Goal: Task Accomplishment & Management: Complete application form

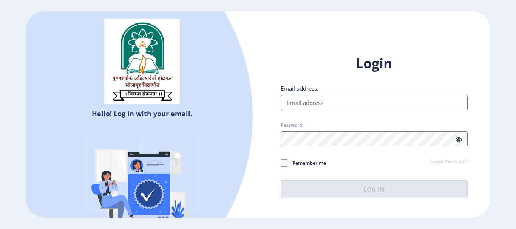
click at [298, 101] on input "Email address:" at bounding box center [374, 102] width 187 height 15
click at [456, 162] on link "Forgot Password?" at bounding box center [449, 162] width 38 height 7
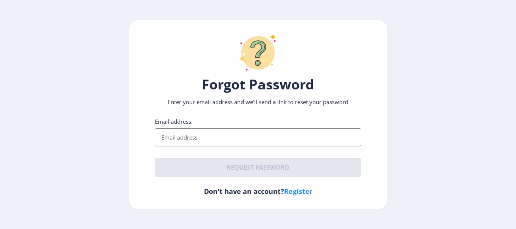
click at [297, 193] on link "Register" at bounding box center [298, 191] width 28 height 9
select select
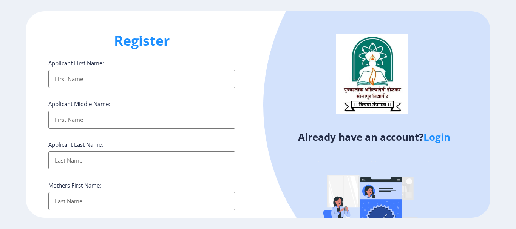
click at [131, 78] on input "Applicant First Name:" at bounding box center [141, 79] width 187 height 18
click at [130, 78] on input "Applicant First Name:" at bounding box center [141, 79] width 187 height 18
type input "AASRAB"
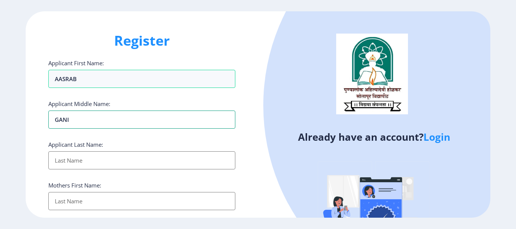
type input "GANI"
type input "SHAIKH"
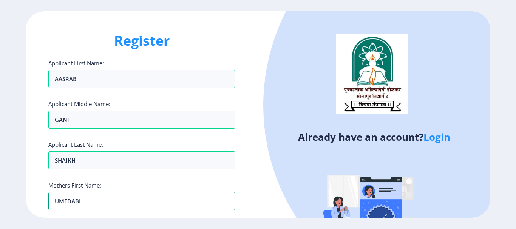
type input "UMEDABI"
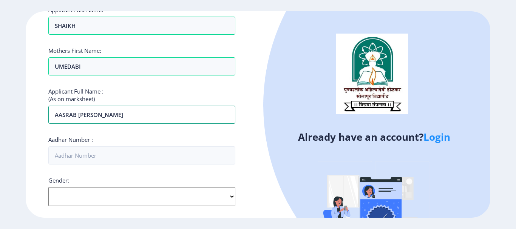
type input "AASRAB GANI SHAIKH"
type input "823873992288"
click at [207, 198] on select "Select Gender Male Female Other" at bounding box center [141, 196] width 187 height 19
select select "Male"
click at [48, 187] on select "Select Gender Male Female Other" at bounding box center [141, 196] width 187 height 19
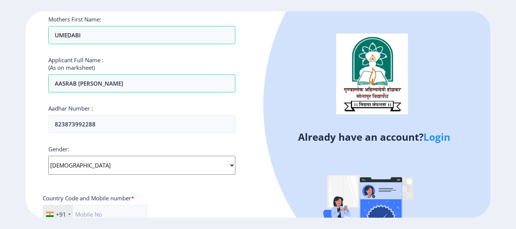
scroll to position [319, 0]
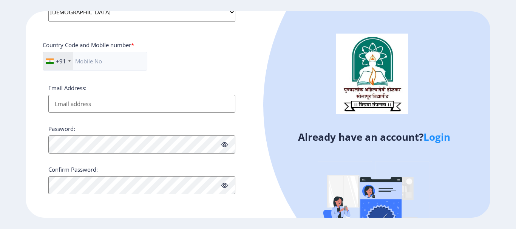
click at [92, 103] on input "Email Address:" at bounding box center [141, 104] width 187 height 18
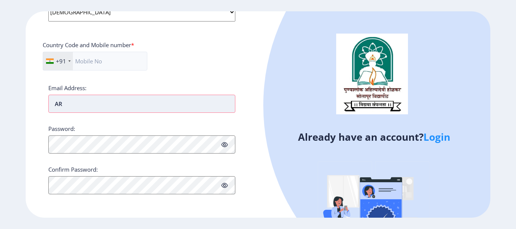
type input "A"
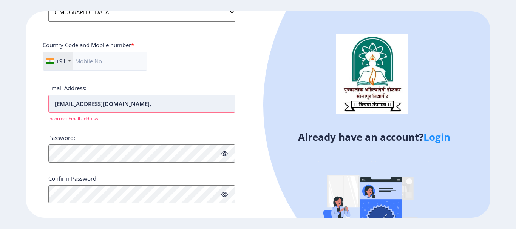
click at [124, 106] on input "arsh0681@gmail.com," at bounding box center [141, 104] width 187 height 18
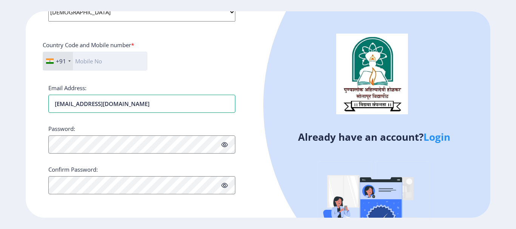
type input "arsh0681@gmail.com"
click at [117, 59] on input "text" at bounding box center [95, 61] width 105 height 19
type input "7972070040"
click at [35, 127] on div "Register Applicant First Name: AASRAB Applicant Middle Name: GANI Applicant Las…" at bounding box center [142, 114] width 232 height 206
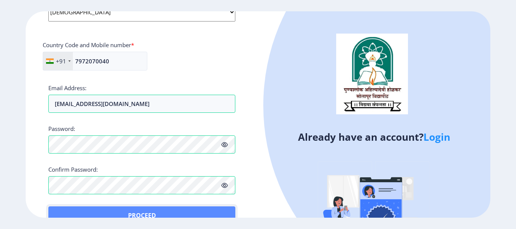
click at [58, 208] on button "Proceed" at bounding box center [141, 216] width 187 height 18
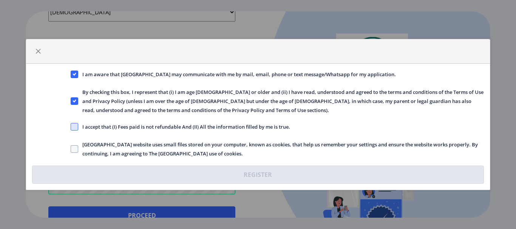
click at [77, 127] on span at bounding box center [75, 127] width 8 height 8
click at [71, 127] on input "I accept that (I) Fees paid is not refundable And (II) All the information fill…" at bounding box center [71, 127] width 0 height 0
checkbox input "true"
click at [75, 150] on span at bounding box center [75, 149] width 8 height 8
click at [71, 150] on input "Solapur University website uses small files stored on your computer, known as c…" at bounding box center [71, 149] width 0 height 0
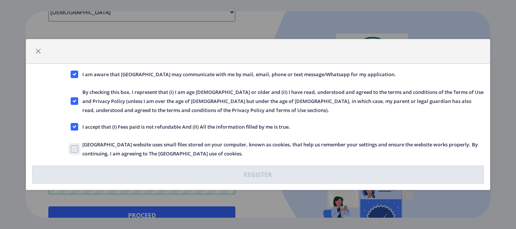
checkbox input "true"
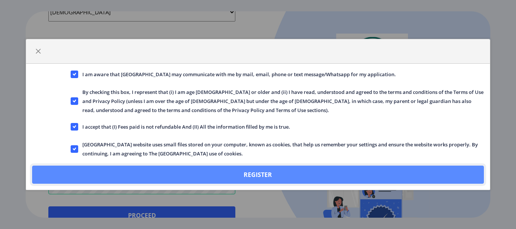
click at [270, 171] on button "Register" at bounding box center [257, 175] width 451 height 18
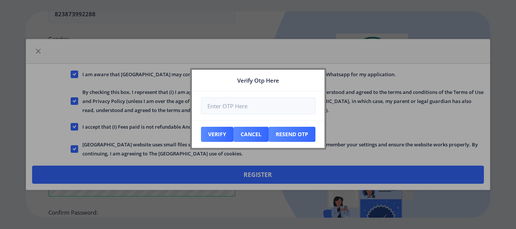
scroll to position [362, 0]
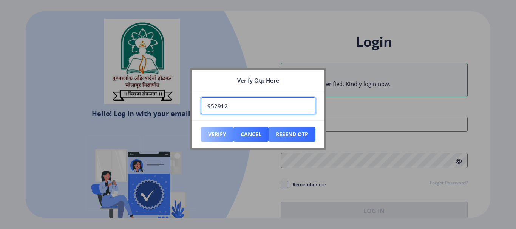
type input "952912"
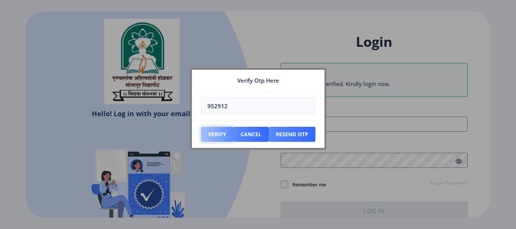
click at [222, 135] on button "Verify" at bounding box center [217, 134] width 32 height 15
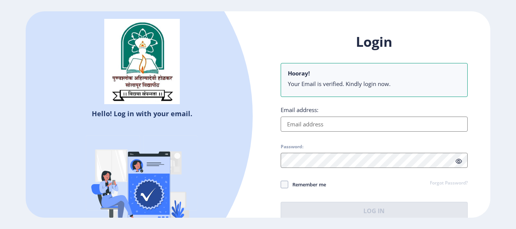
click at [319, 120] on input "Email address:" at bounding box center [374, 124] width 187 height 15
type input "arsh0681@gmail.com"
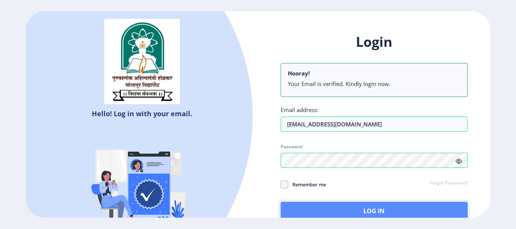
click at [379, 207] on button "Log In" at bounding box center [374, 211] width 187 height 18
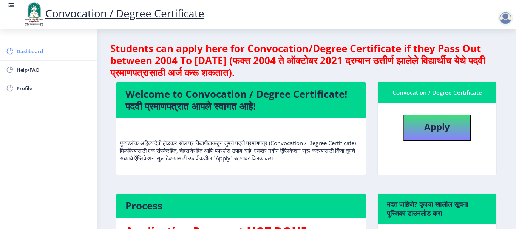
click at [28, 46] on link "Dashboard" at bounding box center [48, 51] width 97 height 18
click at [429, 129] on b "Apply" at bounding box center [437, 126] width 26 height 12
select select
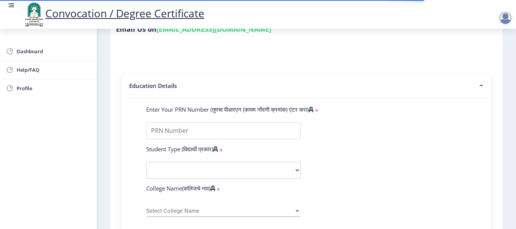
scroll to position [151, 0]
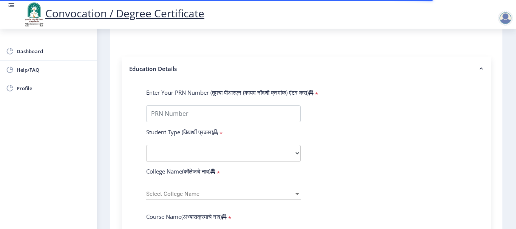
type input "AASRAB GANI SHAIKH"
type input "UMEDABI"
click at [295, 151] on select "Select Student Type Regular External" at bounding box center [223, 153] width 154 height 17
select select "Regular"
click at [146, 145] on select "Select Student Type Regular External" at bounding box center [223, 153] width 154 height 17
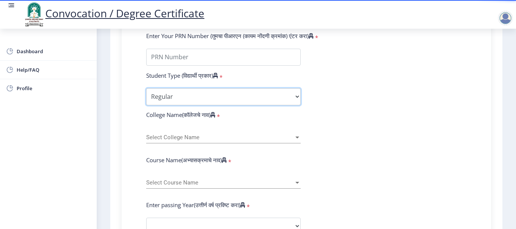
scroll to position [227, 0]
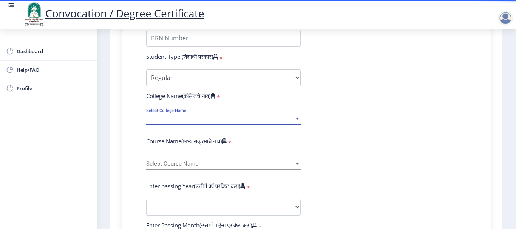
click at [296, 120] on div at bounding box center [297, 119] width 7 height 6
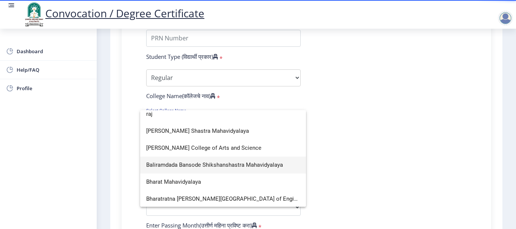
scroll to position [0, 0]
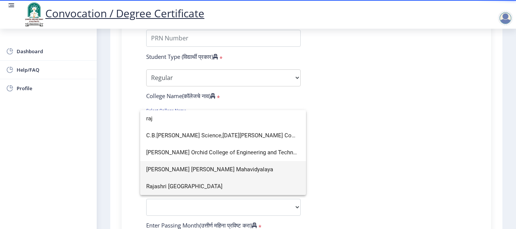
type input "raj"
click at [200, 184] on span "Rajashri Shahu Law College" at bounding box center [223, 186] width 154 height 17
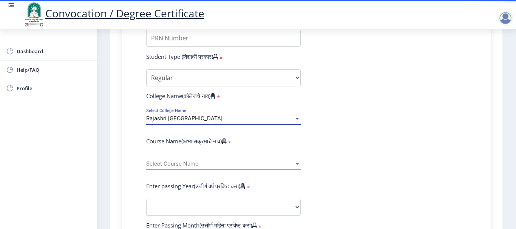
click at [174, 163] on span "Select Course Name" at bounding box center [220, 164] width 148 height 6
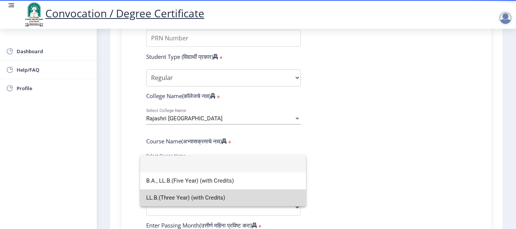
click at [194, 197] on span "LL.B.(Three Year) (with Credits)" at bounding box center [223, 198] width 154 height 17
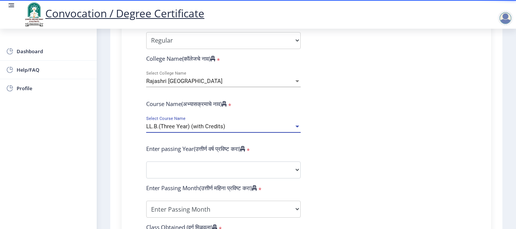
scroll to position [264, 0]
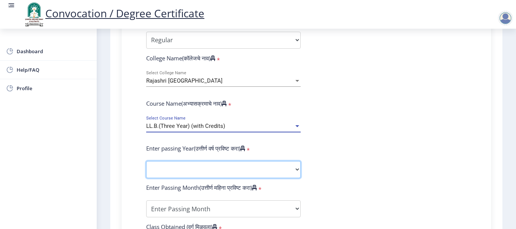
click at [174, 172] on select "2025 2024 2023 2022 2021 2020 2019 2018 2017 2016 2015 2014 2013 2012 2011 2010…" at bounding box center [223, 169] width 154 height 17
select select "2015"
click at [146, 161] on select "2025 2024 2023 2022 2021 2020 2019 2018 2017 2016 2015 2014 2013 2012 2011 2010…" at bounding box center [223, 169] width 154 height 17
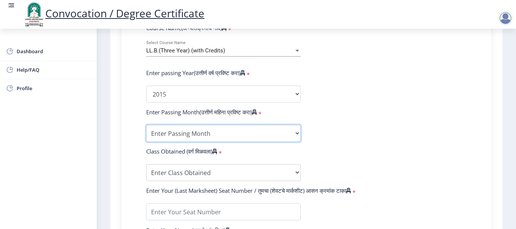
click at [188, 131] on select "Enter Passing Month March April May October November December" at bounding box center [223, 133] width 154 height 17
click at [162, 124] on form "Enter Your PRN Number (तुमचा पीआरएन (कायम नोंदणी क्रमांक) एंटर करा) * Student T…" at bounding box center [306, 100] width 332 height 400
click at [232, 128] on select "Enter Passing Month March April May October November December" at bounding box center [223, 133] width 154 height 17
click at [188, 123] on form "Enter Your PRN Number (तुमचा पीआरएन (कायम नोंदणी क्रमांक) एंटर करा) * Student T…" at bounding box center [306, 100] width 332 height 400
click at [187, 127] on select "Enter Passing Month March April May October November December" at bounding box center [223, 133] width 154 height 17
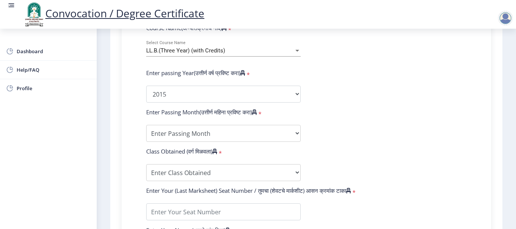
click at [326, 114] on form "Enter Your PRN Number (तुमचा पीआरएन (कायम नोंदणी क्रमांक) एंटर करा) * Student T…" at bounding box center [306, 100] width 332 height 400
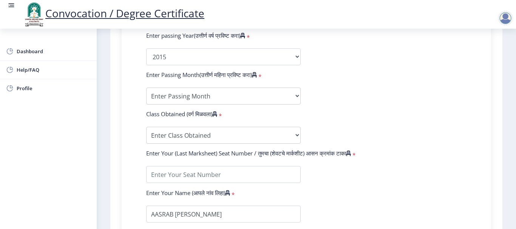
scroll to position [378, 0]
click at [283, 140] on select "Enter Class Obtained FIRST CLASS WITH DISTINCTION FIRST CLASS HIGHER SECOND CLA…" at bounding box center [223, 134] width 154 height 17
select select "SECOND CLASS"
click at [146, 126] on select "Enter Class Obtained FIRST CLASS WITH DISTINCTION FIRST CLASS HIGHER SECOND CLA…" at bounding box center [223, 134] width 154 height 17
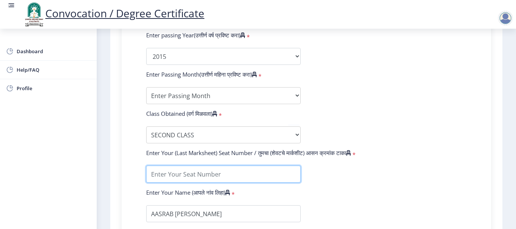
click at [270, 175] on input "textarea" at bounding box center [223, 174] width 154 height 17
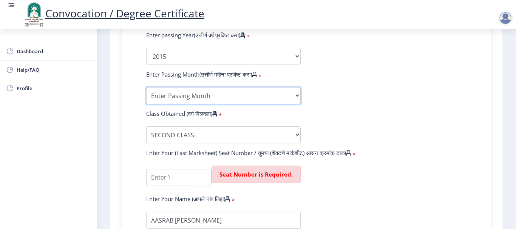
click at [178, 90] on select "Enter Passing Month March April May October November December" at bounding box center [223, 95] width 154 height 17
select select "March"
click at [146, 87] on select "Enter Passing Month March April May October November December" at bounding box center [223, 95] width 154 height 17
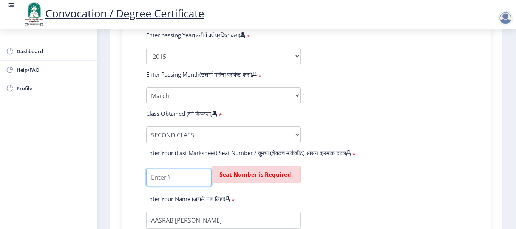
click at [182, 175] on input "textarea" at bounding box center [178, 177] width 65 height 17
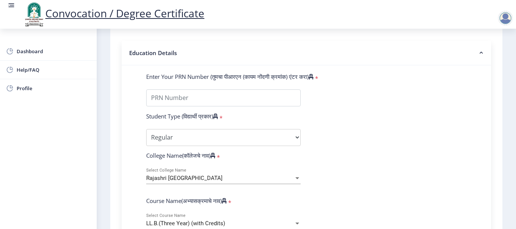
scroll to position [151, 0]
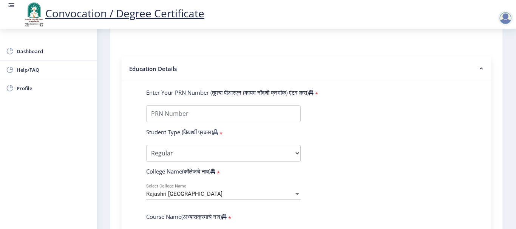
type input "41914"
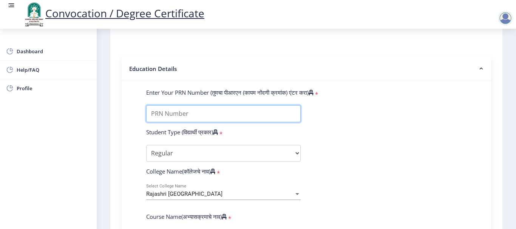
click at [182, 108] on input "Enter Your PRN Number (तुमचा पीआरएन (कायम नोंदणी क्रमांक) एंटर करा)" at bounding box center [223, 113] width 154 height 17
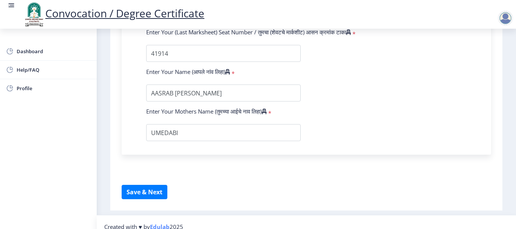
scroll to position [507, 0]
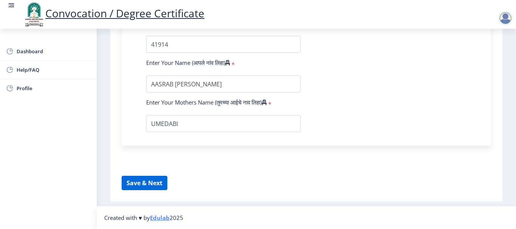
type input "0800004558"
click at [142, 185] on button "Save & Next" at bounding box center [145, 183] width 46 height 14
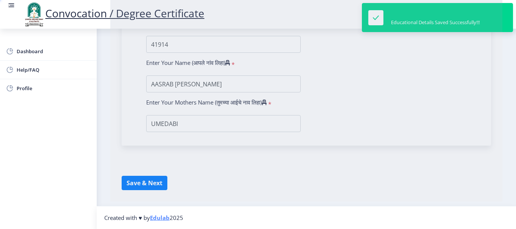
select select
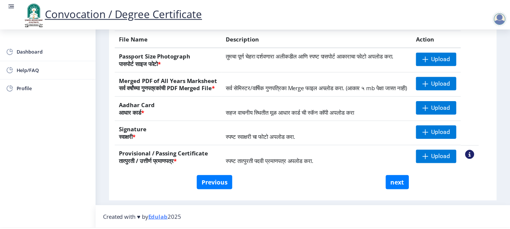
scroll to position [151, 0]
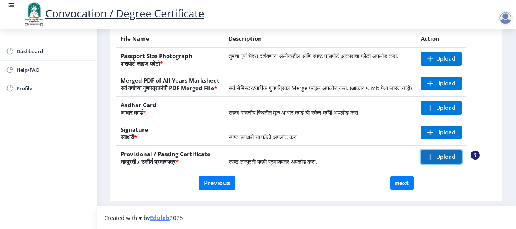
click at [450, 160] on span "Upload" at bounding box center [445, 157] width 19 height 8
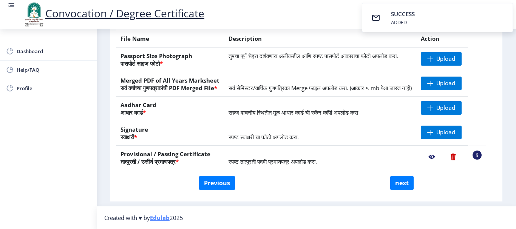
click at [441, 159] on nb-action at bounding box center [432, 157] width 22 height 14
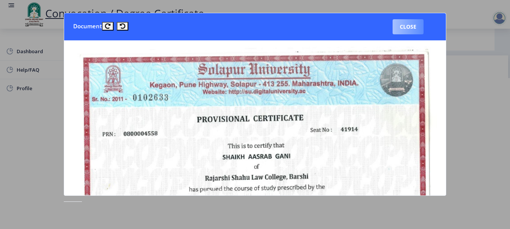
click at [407, 28] on button "Close" at bounding box center [408, 26] width 31 height 15
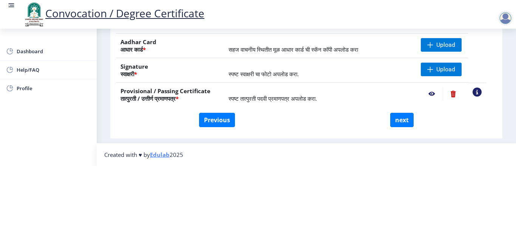
scroll to position [76, 0]
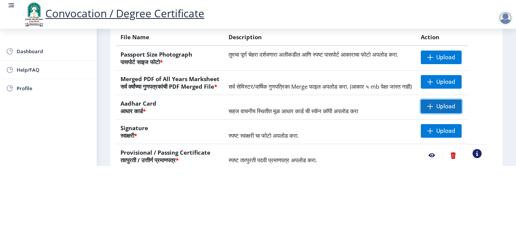
click at [447, 105] on span "Upload" at bounding box center [445, 107] width 19 height 8
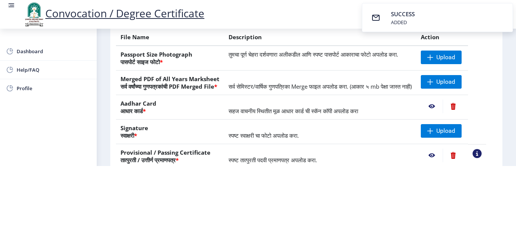
click at [440, 106] on nb-action at bounding box center [432, 107] width 22 height 14
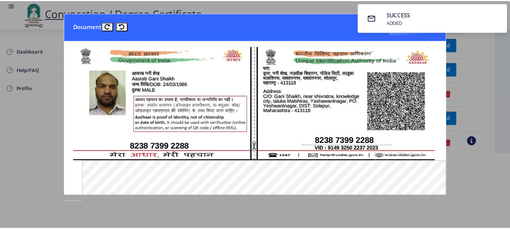
scroll to position [0, 0]
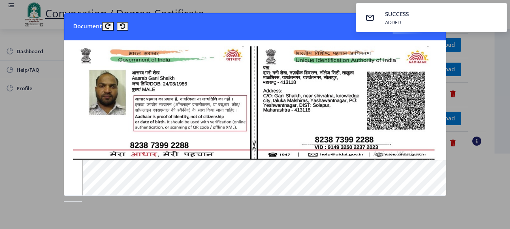
click at [325, 21] on nb-card-header "Document Close" at bounding box center [255, 26] width 382 height 27
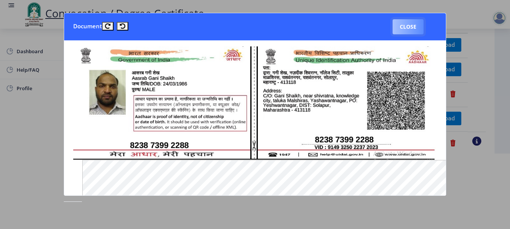
click at [412, 28] on button "Close" at bounding box center [408, 26] width 31 height 15
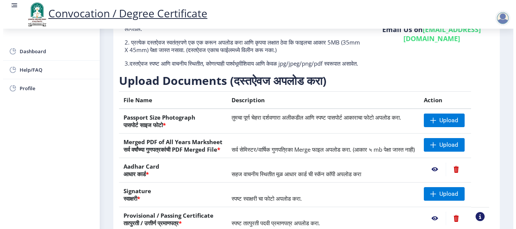
scroll to position [76, 0]
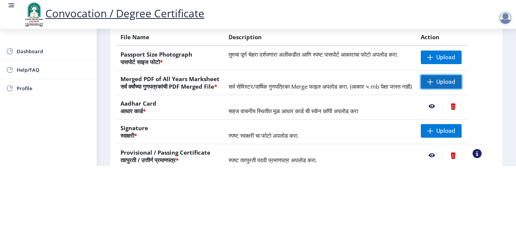
click at [447, 78] on span "Upload" at bounding box center [445, 82] width 19 height 8
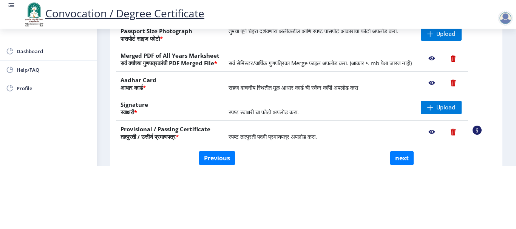
scroll to position [152, 0]
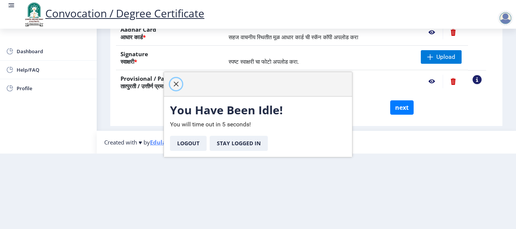
click at [177, 83] on span "button" at bounding box center [176, 84] width 6 height 6
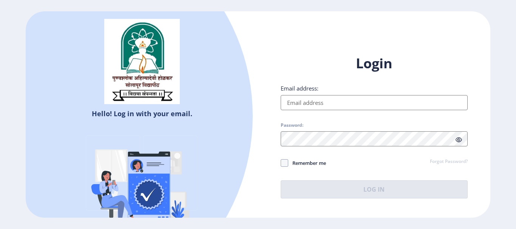
click at [304, 104] on input "Email address:" at bounding box center [374, 102] width 187 height 15
type input "arsh0681@gmail.com"
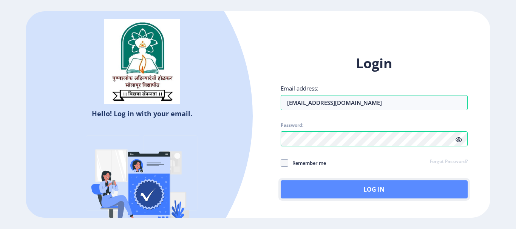
click at [323, 191] on button "Log In" at bounding box center [374, 189] width 187 height 18
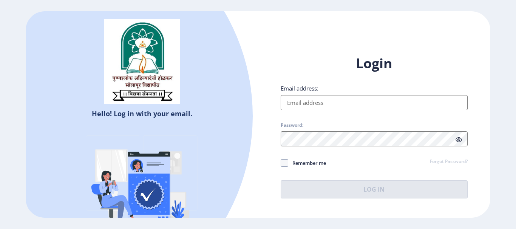
drag, startPoint x: 0, startPoint y: 0, endPoint x: 319, endPoint y: 104, distance: 335.2
click at [319, 104] on input "Email address:" at bounding box center [374, 102] width 187 height 15
type input "[EMAIL_ADDRESS][DOMAIN_NAME]"
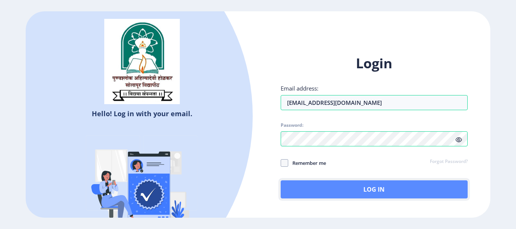
click at [387, 191] on button "Log In" at bounding box center [374, 189] width 187 height 18
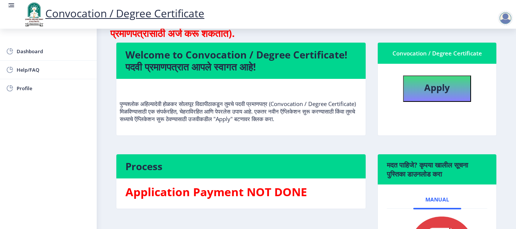
scroll to position [23, 0]
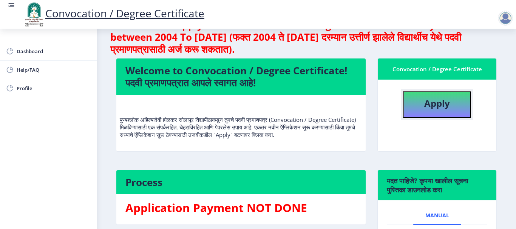
click at [432, 108] on b "Apply" at bounding box center [437, 103] width 26 height 12
select select
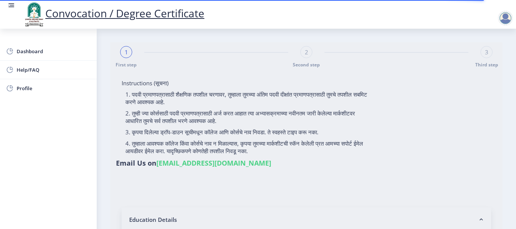
type input "AASRAB GANI SHAIKH"
type input "UMEDABI"
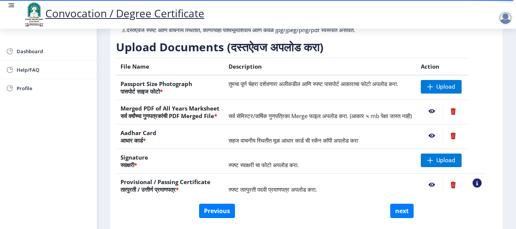
scroll to position [113, 0]
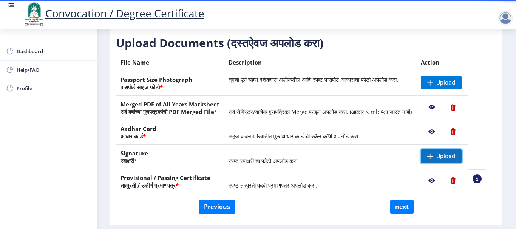
click at [444, 163] on span "Upload" at bounding box center [441, 157] width 41 height 14
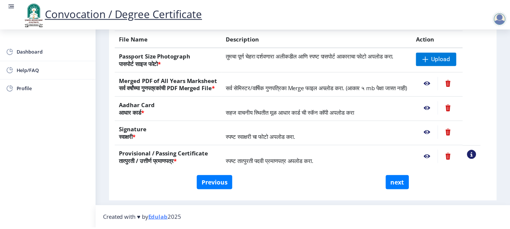
scroll to position [151, 0]
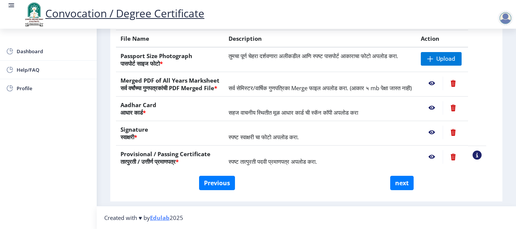
click at [439, 77] on nb-action at bounding box center [432, 84] width 22 height 14
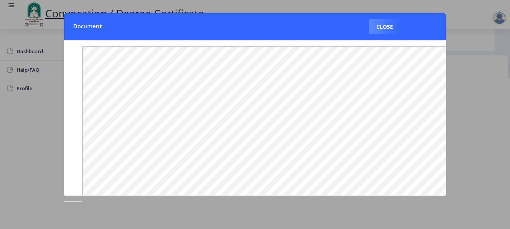
drag, startPoint x: 389, startPoint y: 25, endPoint x: 393, endPoint y: 30, distance: 7.0
click at [389, 25] on button "Close" at bounding box center [384, 26] width 31 height 15
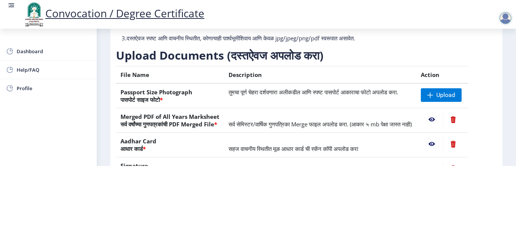
scroll to position [76, 0]
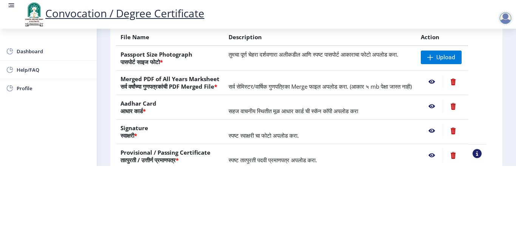
click at [439, 106] on nb-action at bounding box center [432, 107] width 22 height 14
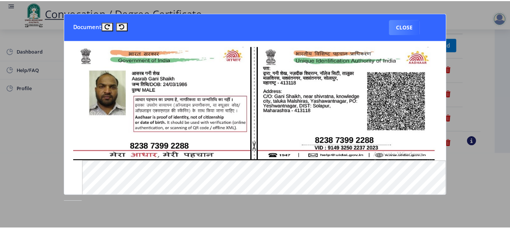
scroll to position [0, 0]
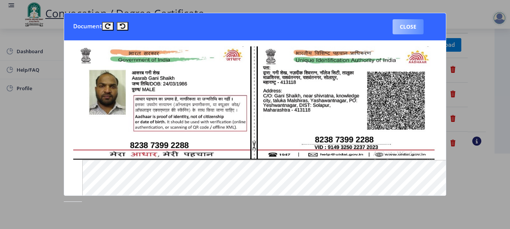
click at [413, 22] on button "Close" at bounding box center [408, 26] width 31 height 15
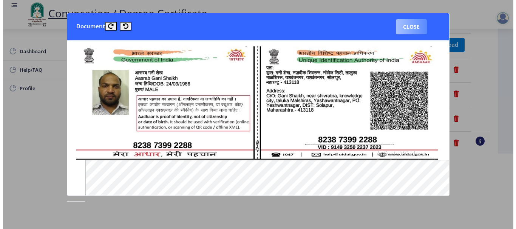
scroll to position [76, 0]
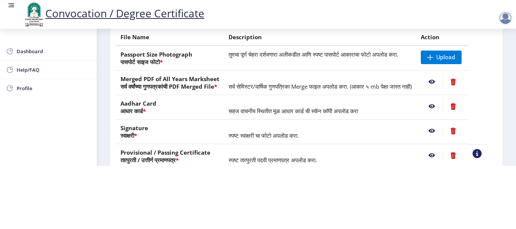
click at [440, 108] on nb-action at bounding box center [432, 107] width 22 height 14
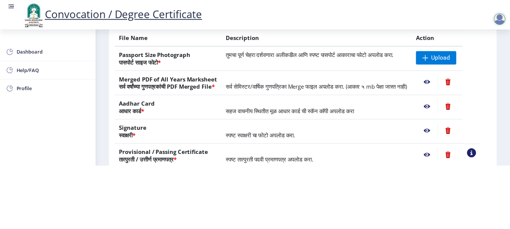
scroll to position [0, 0]
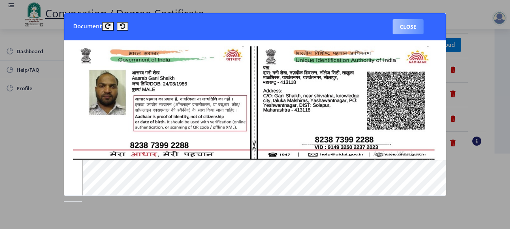
click at [409, 26] on button "Close" at bounding box center [408, 26] width 31 height 15
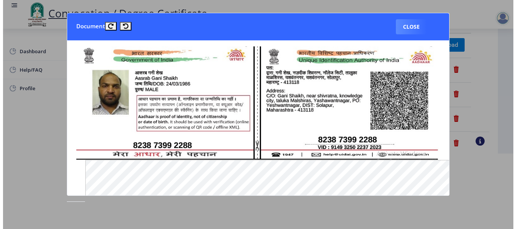
scroll to position [76, 0]
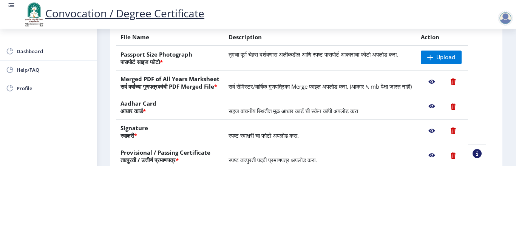
click at [441, 134] on nb-action at bounding box center [432, 131] width 22 height 14
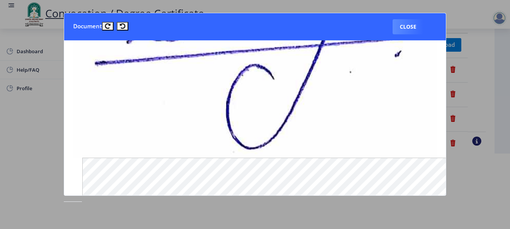
scroll to position [151, 0]
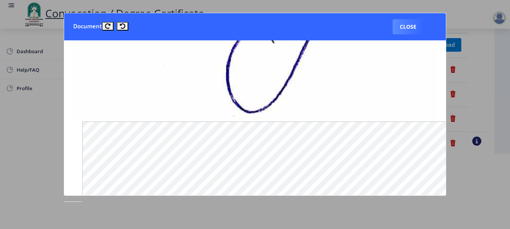
drag, startPoint x: 413, startPoint y: 28, endPoint x: 419, endPoint y: 35, distance: 8.9
click at [412, 29] on button "Close" at bounding box center [408, 26] width 31 height 15
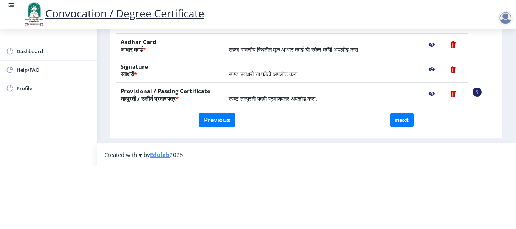
scroll to position [152, 0]
click at [441, 87] on nb-action at bounding box center [432, 94] width 22 height 14
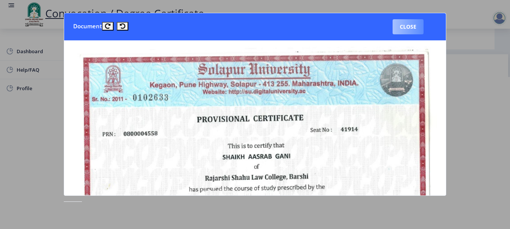
click at [409, 26] on button "Close" at bounding box center [408, 26] width 31 height 15
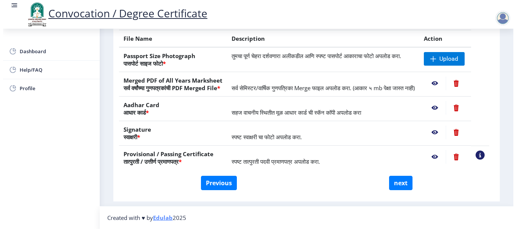
scroll to position [78, 0]
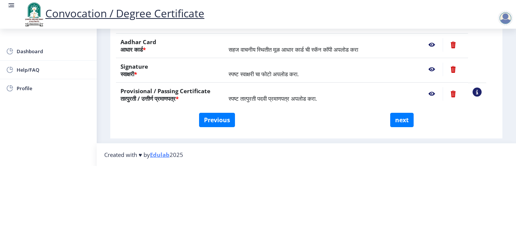
click at [441, 63] on nb-action at bounding box center [432, 70] width 22 height 14
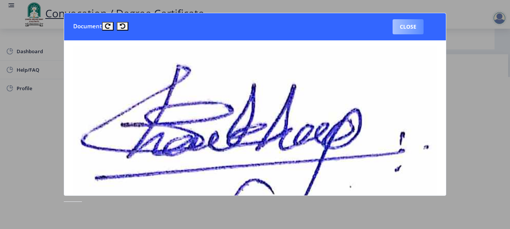
click at [410, 28] on button "Close" at bounding box center [408, 26] width 31 height 15
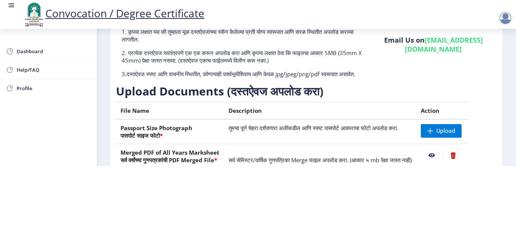
scroll to position [1, 0]
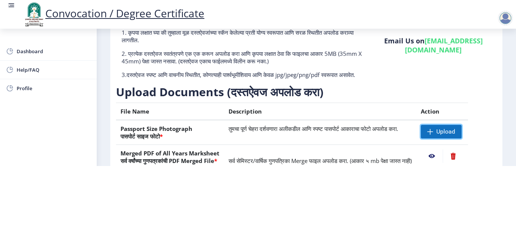
click at [433, 129] on span at bounding box center [430, 132] width 6 height 6
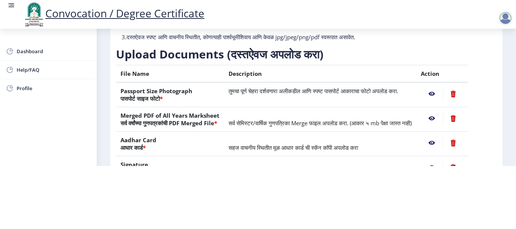
click at [441, 87] on nb-action at bounding box center [432, 94] width 22 height 14
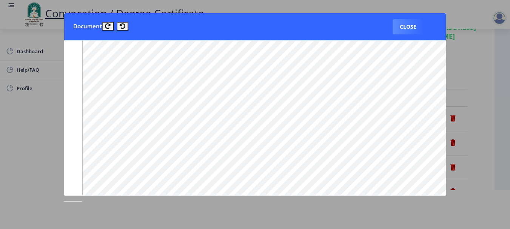
scroll to position [595, 0]
click at [406, 30] on button "Close" at bounding box center [408, 26] width 31 height 15
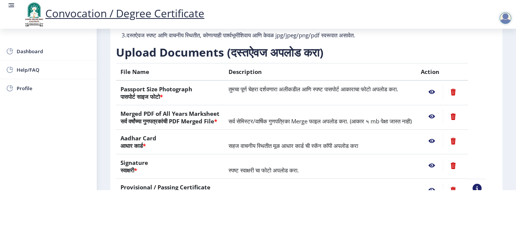
scroll to position [152, 0]
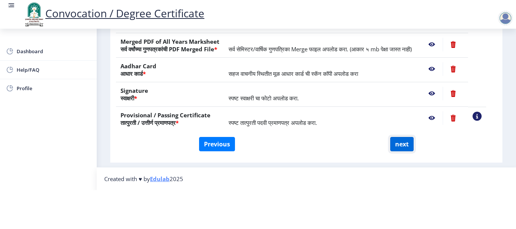
click at [404, 144] on button "next" at bounding box center [401, 144] width 23 height 14
select select
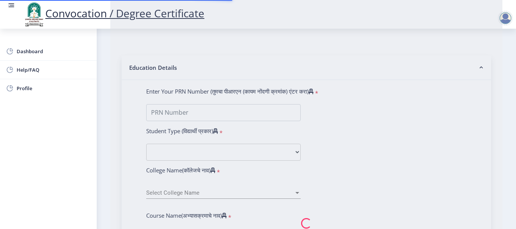
scroll to position [0, 0]
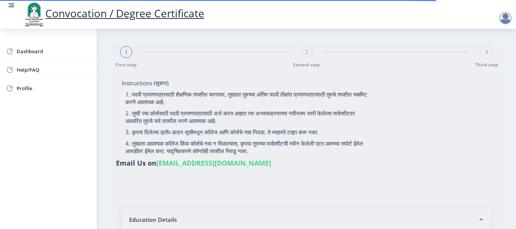
select select
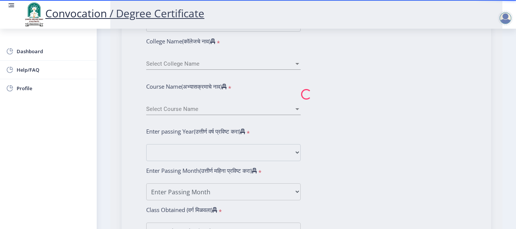
scroll to position [302, 0]
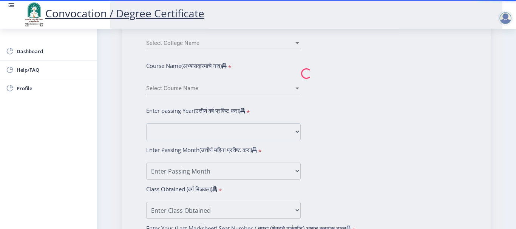
select select
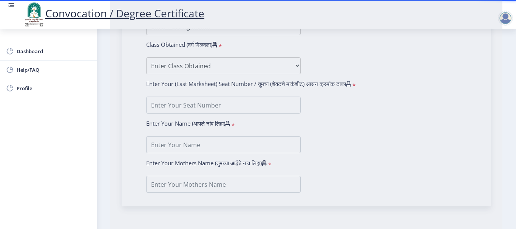
scroll to position [507, 0]
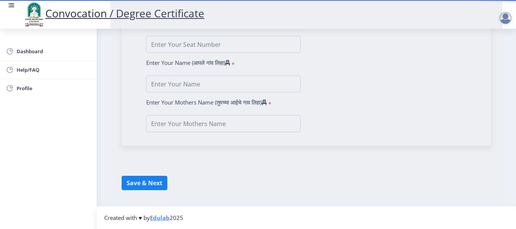
type input "AASRAB GANI SHAIKH"
type input "UMEDABI"
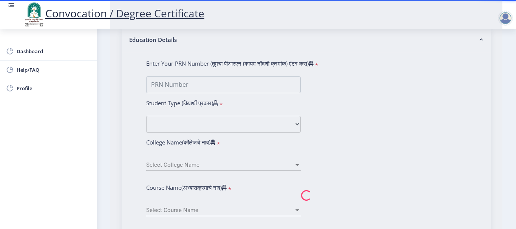
scroll to position [130, 0]
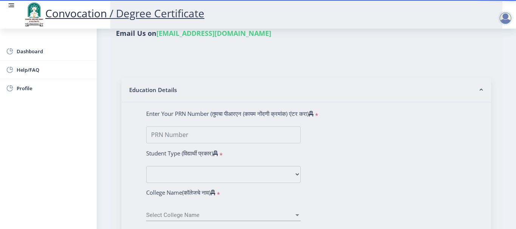
type input "0800004558"
select select "Regular"
select select "2015"
select select "March"
select select "SECOND CLASS"
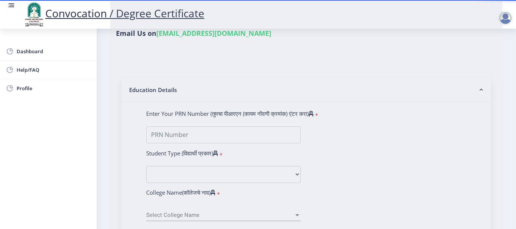
type input "41914"
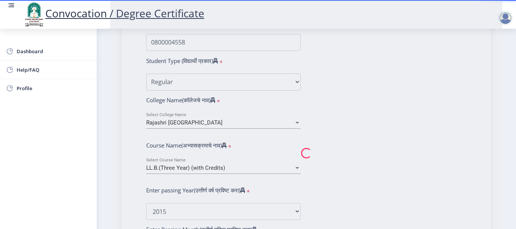
scroll to position [243, 0]
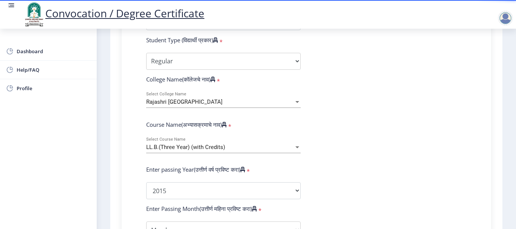
select select
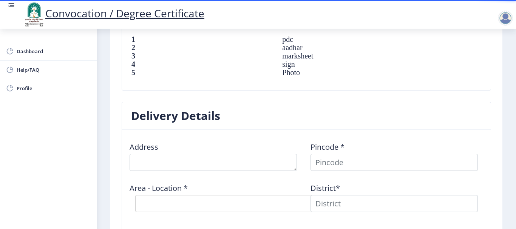
scroll to position [545, 0]
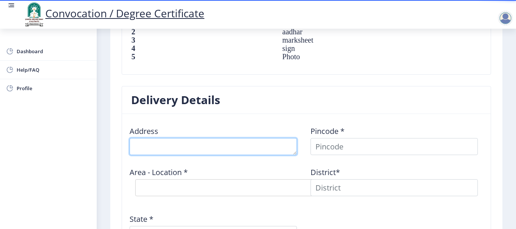
click at [211, 145] on textarea at bounding box center [213, 146] width 167 height 17
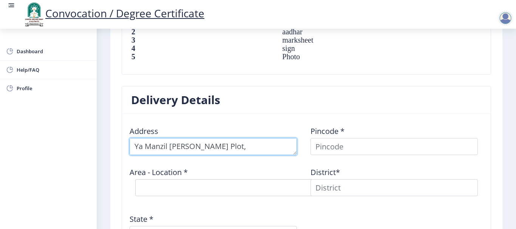
scroll to position [8, 0]
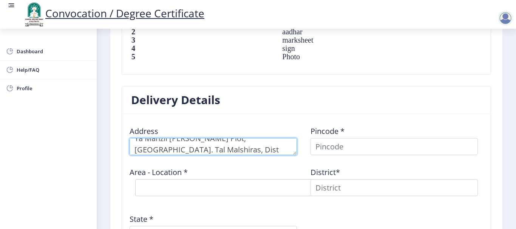
type textarea "Ya Manzil Honmane Plot, Malinagar Road Akluj. Tal Malshiras, Dist Solpaur"
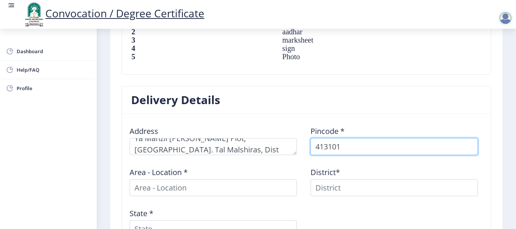
type input "413101"
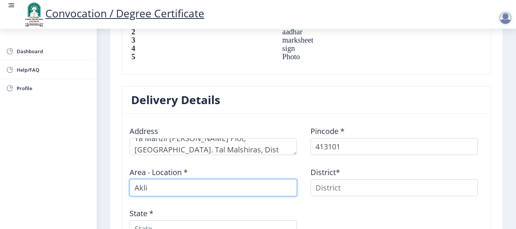
type input "Akliu"
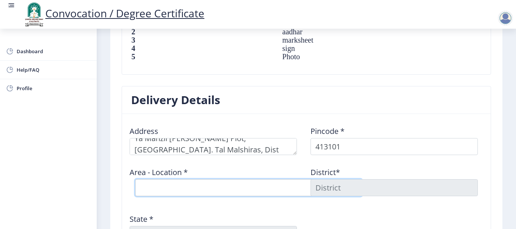
click at [264, 186] on select "Select Area Location Akluj S.O Bagechiwadi B.O Chakore B.O Kondbhav B.O Malewad…" at bounding box center [248, 187] width 227 height 17
select select "1: Object"
click at [135, 179] on select "Select Area Location Akluj S.O Bagechiwadi B.O Chakore B.O Kondbhav B.O Malewad…" at bounding box center [248, 187] width 227 height 17
type input "SOLAPUR"
type input "Maharashtra"
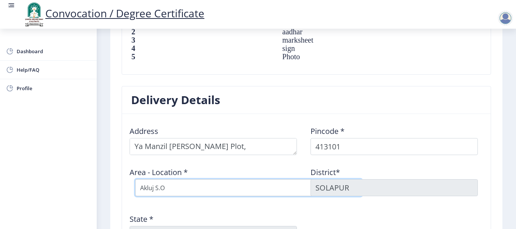
scroll to position [11, 0]
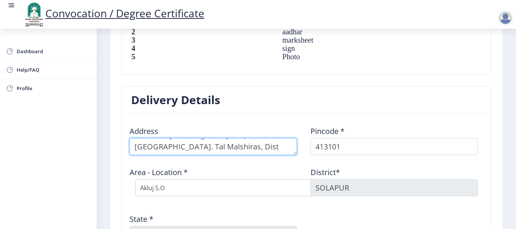
drag, startPoint x: 254, startPoint y: 146, endPoint x: 155, endPoint y: 150, distance: 98.6
click at [155, 150] on textarea at bounding box center [213, 146] width 167 height 17
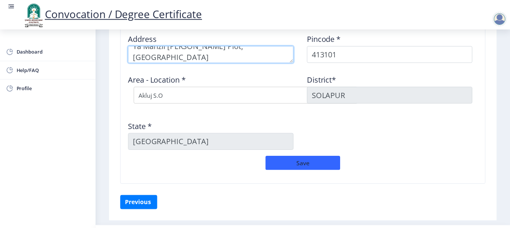
scroll to position [658, 0]
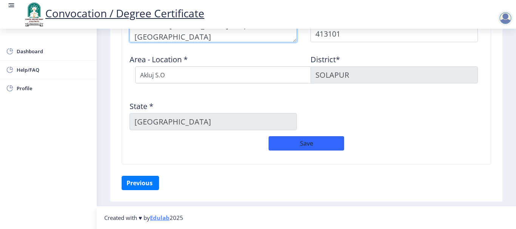
type textarea "Ya Manzil Honmane Plot, Malinagar Road, Azad Chowk Akluj"
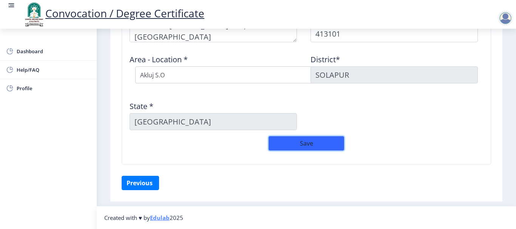
click at [302, 139] on button "Save" at bounding box center [306, 143] width 76 height 14
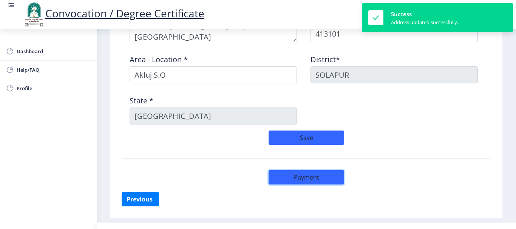
click at [318, 179] on button "Payment" at bounding box center [306, 177] width 76 height 14
select select "sealed"
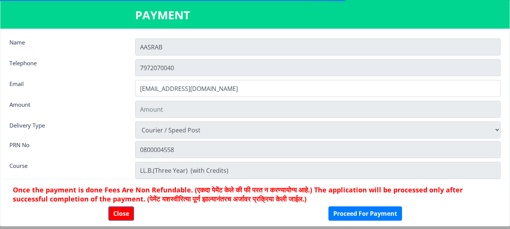
type input "2885"
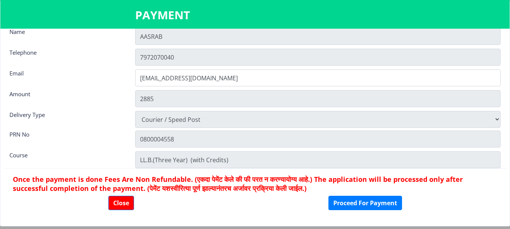
scroll to position [0, 0]
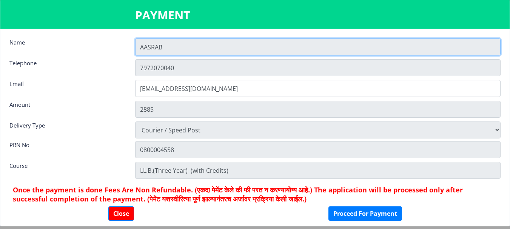
click at [185, 48] on input "AASRAB" at bounding box center [317, 47] width 365 height 17
click at [185, 49] on input "AASRAB" at bounding box center [317, 47] width 365 height 17
click at [188, 51] on input "AASRAB" at bounding box center [317, 47] width 365 height 17
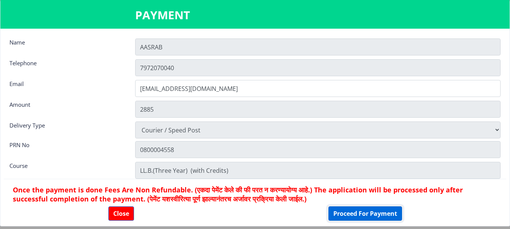
click at [355, 216] on button "Proceed For Payment" at bounding box center [365, 214] width 74 height 14
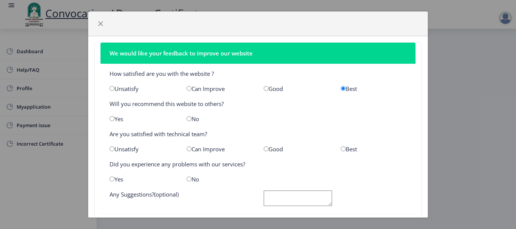
click at [188, 119] on input "radio" at bounding box center [189, 118] width 5 height 5
radio input "true"
click at [265, 150] on input "radio" at bounding box center [266, 148] width 5 height 5
radio input "true"
click at [187, 181] on input "radio" at bounding box center [189, 179] width 5 height 5
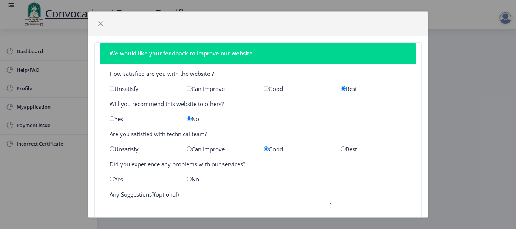
radio input "true"
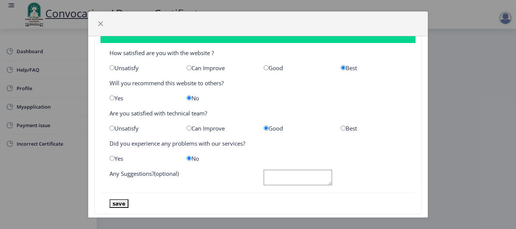
scroll to position [35, 0]
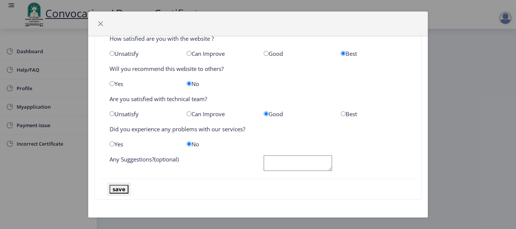
click at [114, 186] on button "save" at bounding box center [118, 189] width 19 height 9
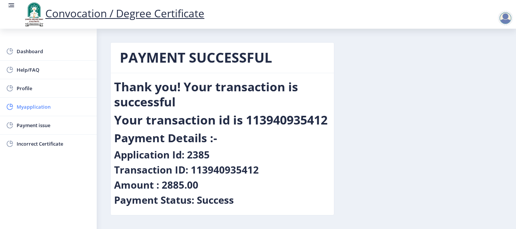
click at [32, 108] on span "Myapplication" at bounding box center [54, 106] width 74 height 9
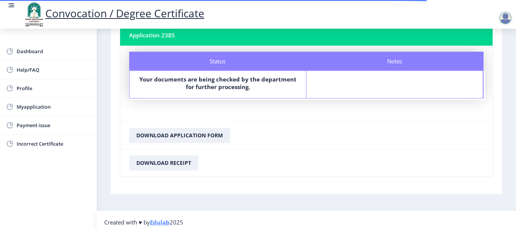
scroll to position [56, 0]
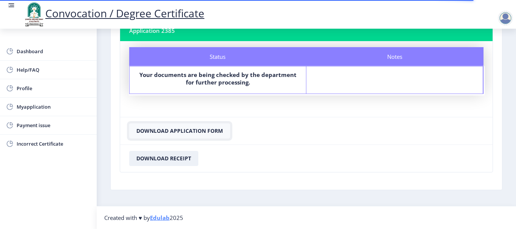
click at [174, 131] on button "Download Application Form" at bounding box center [179, 130] width 101 height 15
click at [175, 156] on button "Download Receipt" at bounding box center [163, 158] width 69 height 15
